Goal: Information Seeking & Learning: Check status

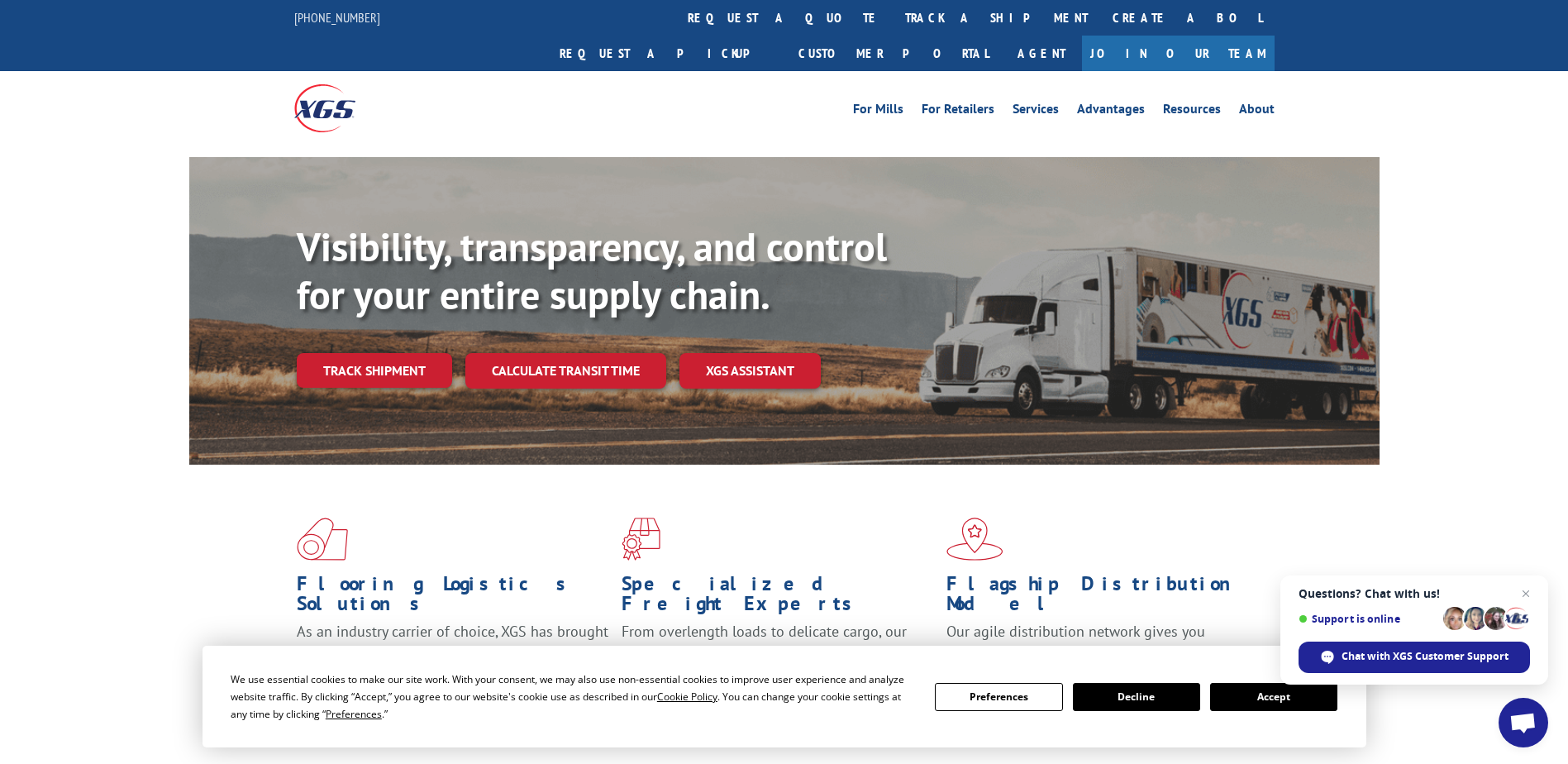
drag, startPoint x: 0, startPoint y: 0, endPoint x: 278, endPoint y: 324, distance: 426.9
click at [393, 353] on link "Track shipment" at bounding box center [374, 370] width 156 height 34
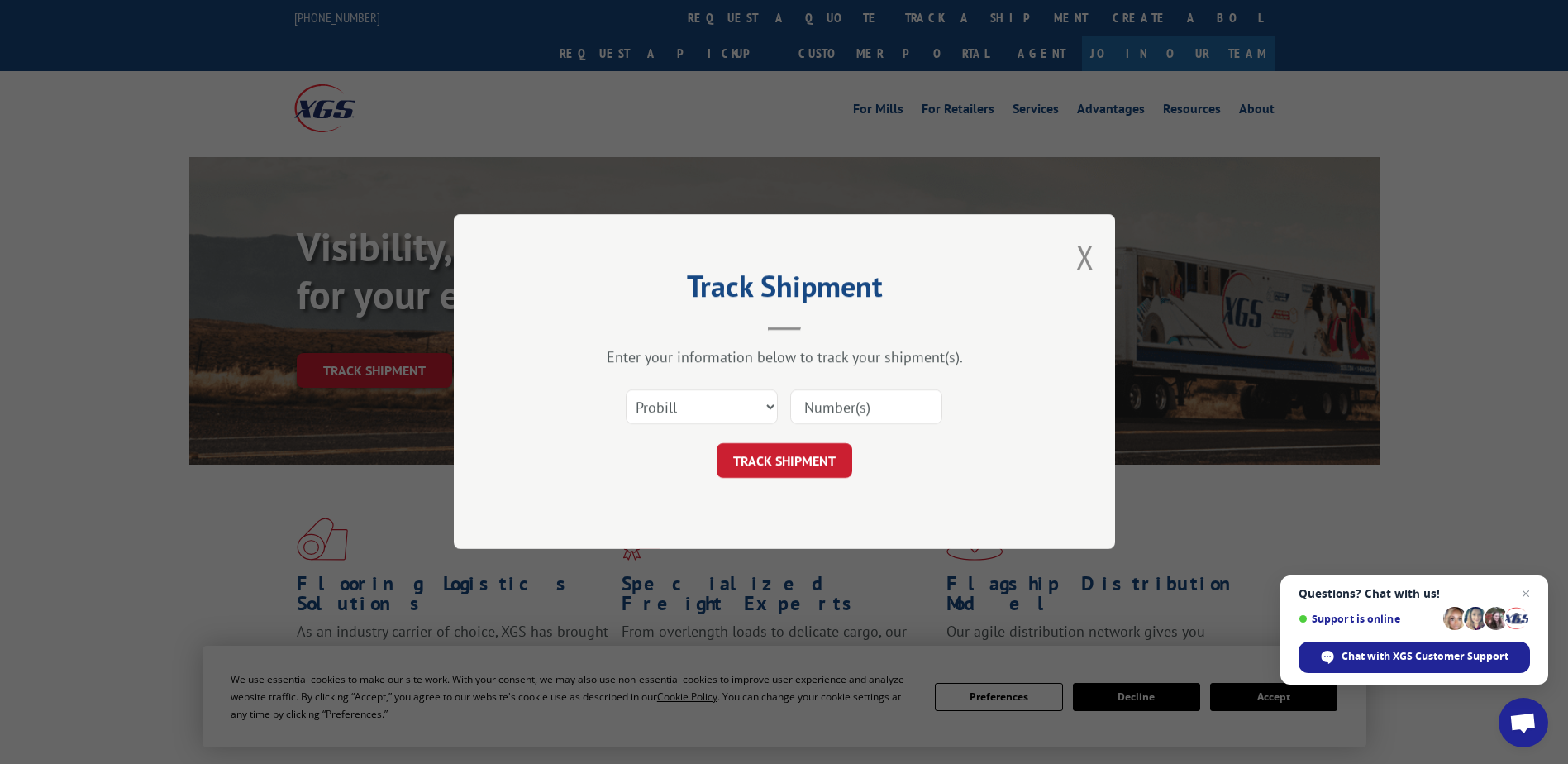
drag, startPoint x: 883, startPoint y: 407, endPoint x: 852, endPoint y: 416, distance: 32.3
click at [883, 407] on input at bounding box center [866, 408] width 152 height 34
paste input "17501863"
type input "17501863"
click at [792, 458] on button "TRACK SHIPMENT" at bounding box center [784, 461] width 136 height 34
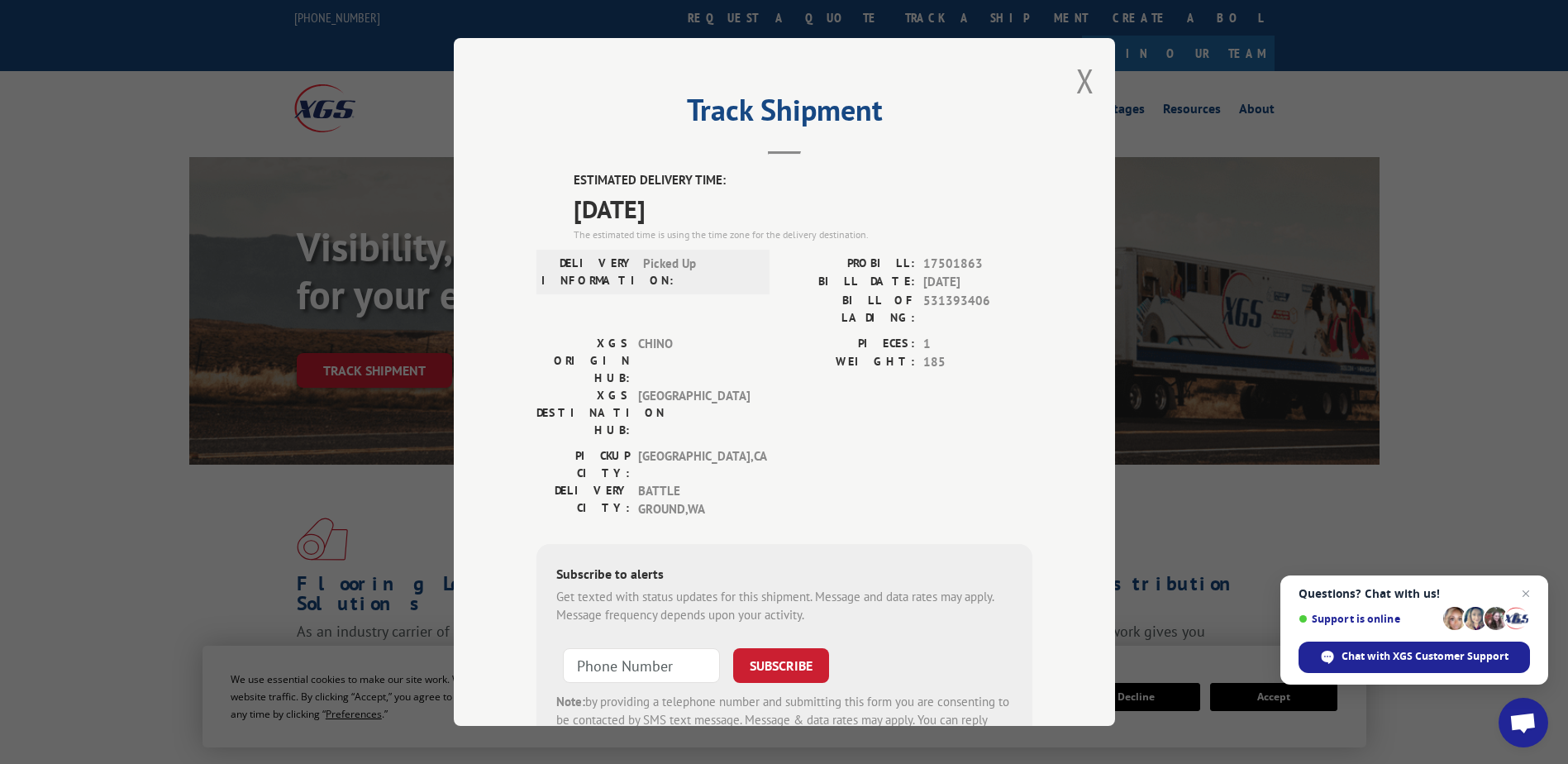
click at [941, 258] on span "17501863" at bounding box center [978, 264] width 109 height 19
copy span "17501863"
click at [945, 256] on span "17501863" at bounding box center [978, 264] width 109 height 19
